Goal: Transaction & Acquisition: Obtain resource

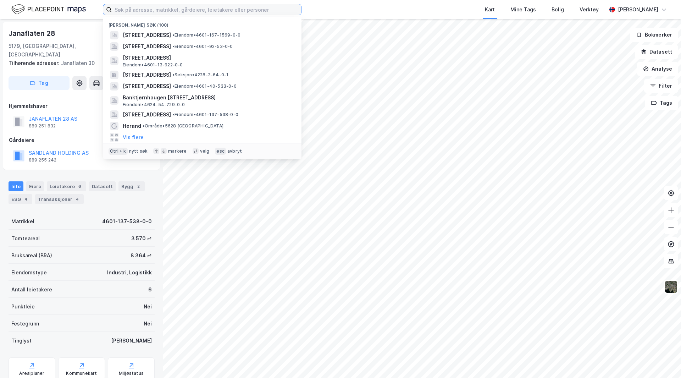
click at [144, 14] on input at bounding box center [206, 9] width 189 height 11
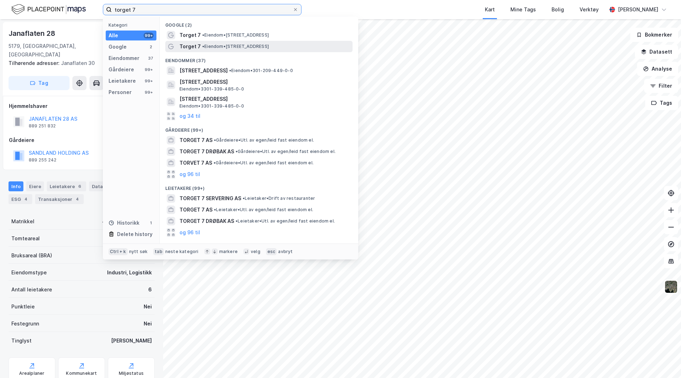
type input "torget 7"
click at [188, 48] on span "Torget 7" at bounding box center [190, 46] width 21 height 9
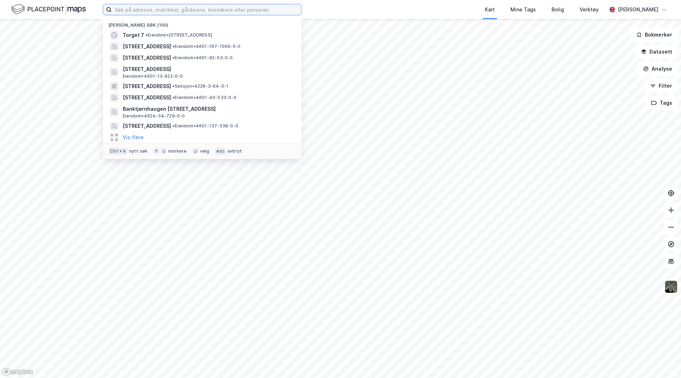
click at [221, 10] on input at bounding box center [206, 9] width 189 height 11
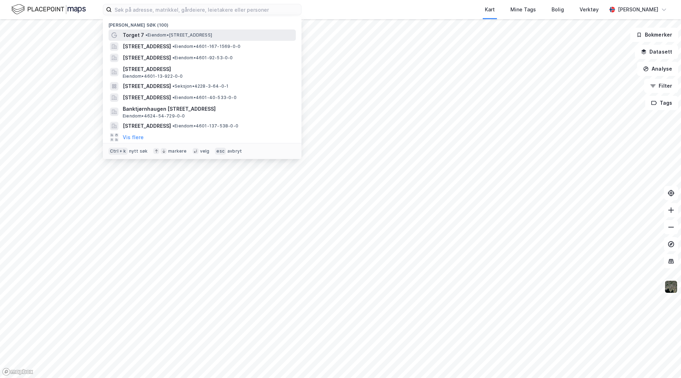
click at [132, 33] on span "Torget 7" at bounding box center [133, 35] width 21 height 9
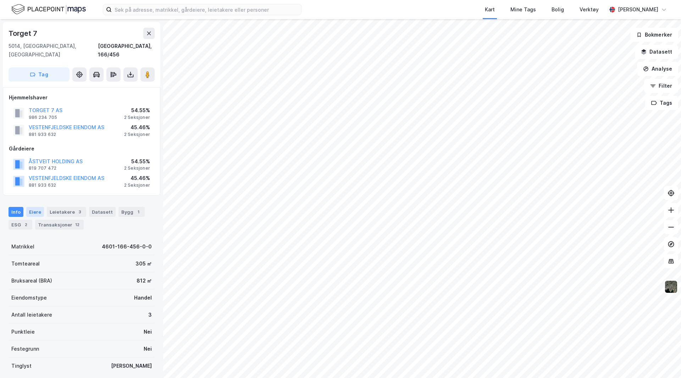
click at [33, 207] on div "Eiere" at bounding box center [35, 212] width 18 height 10
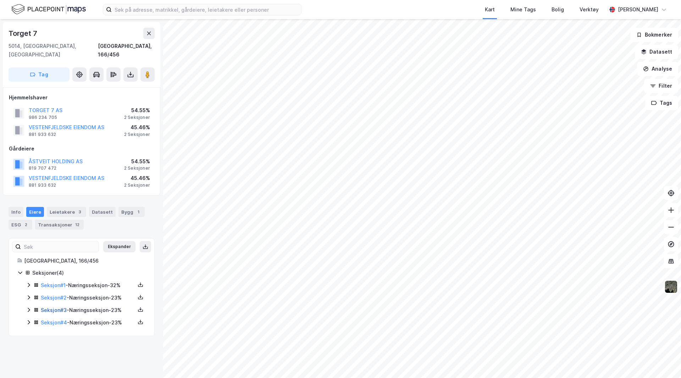
click at [45, 307] on link "Seksjon # 3" at bounding box center [54, 310] width 26 height 6
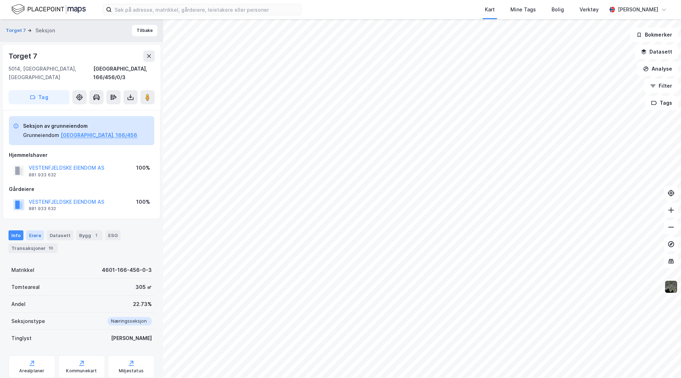
click at [32, 230] on div "Eiere" at bounding box center [35, 235] width 18 height 10
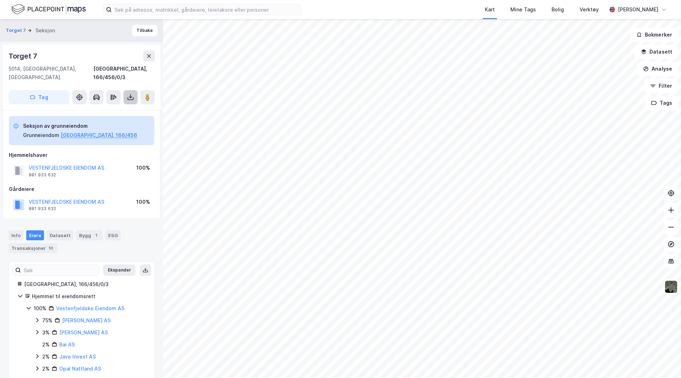
click at [129, 94] on icon at bounding box center [130, 97] width 7 height 7
click at [114, 109] on div "Last ned grunnbok" at bounding box center [95, 112] width 41 height 6
